Goal: Task Accomplishment & Management: Manage account settings

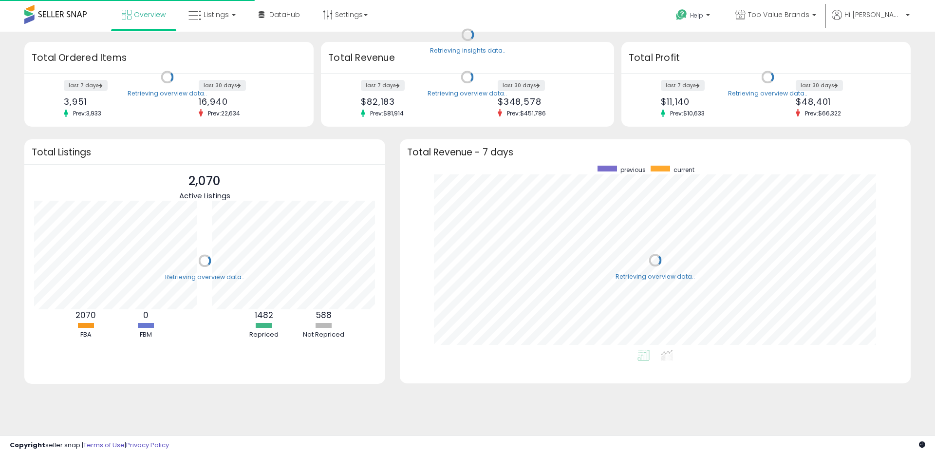
scroll to position [184, 492]
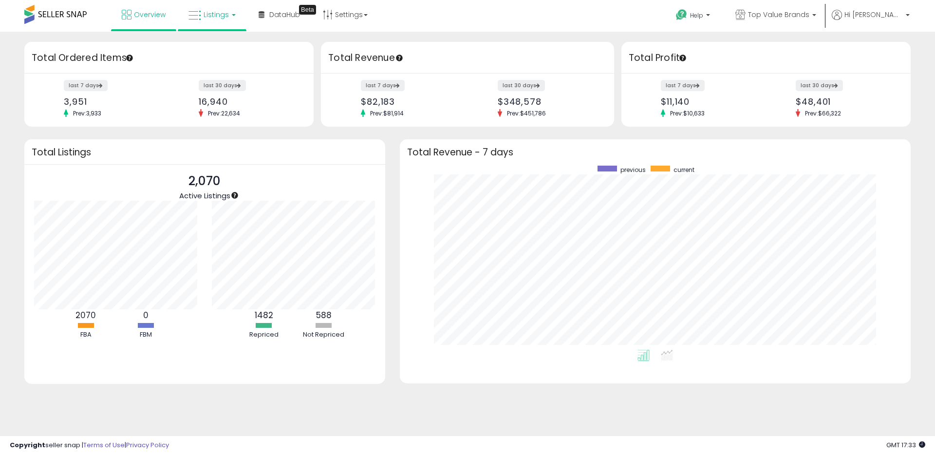
click at [213, 17] on span "Listings" at bounding box center [216, 15] width 25 height 10
click at [219, 44] on icon at bounding box center [219, 48] width 42 height 13
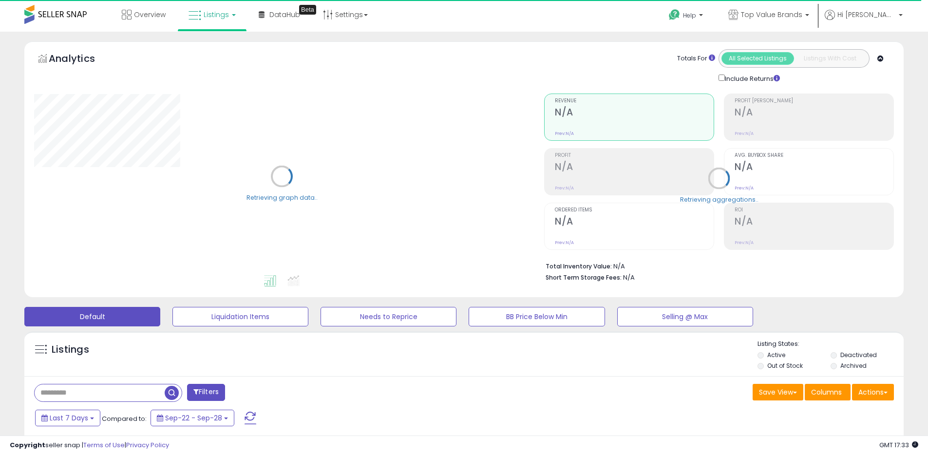
click at [602, 52] on div "Totals For All Selected Listings Listings With Cost Include Returns" at bounding box center [715, 66] width 343 height 35
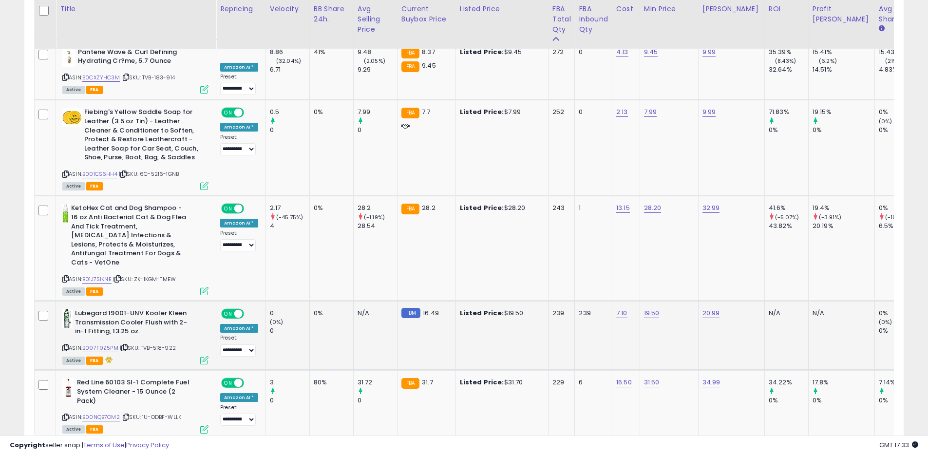
scroll to position [1845, 0]
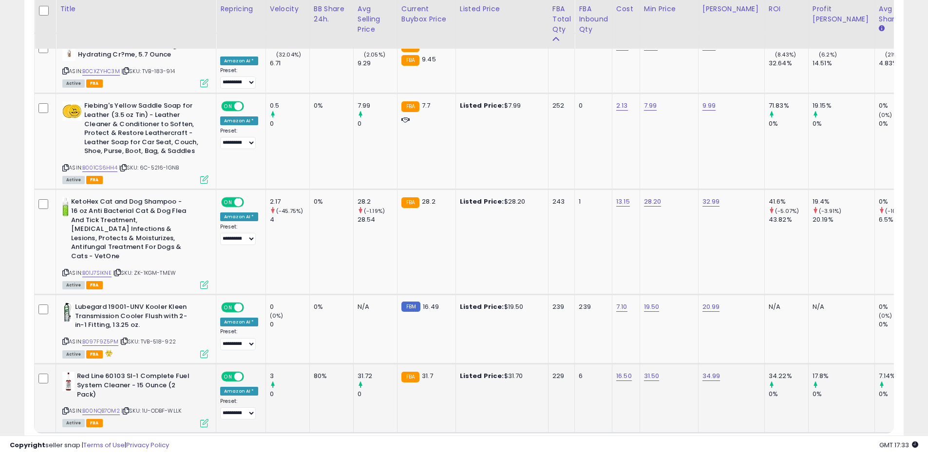
click at [63, 408] on icon at bounding box center [65, 410] width 6 height 5
